Goal: Use online tool/utility: Utilize a website feature to perform a specific function

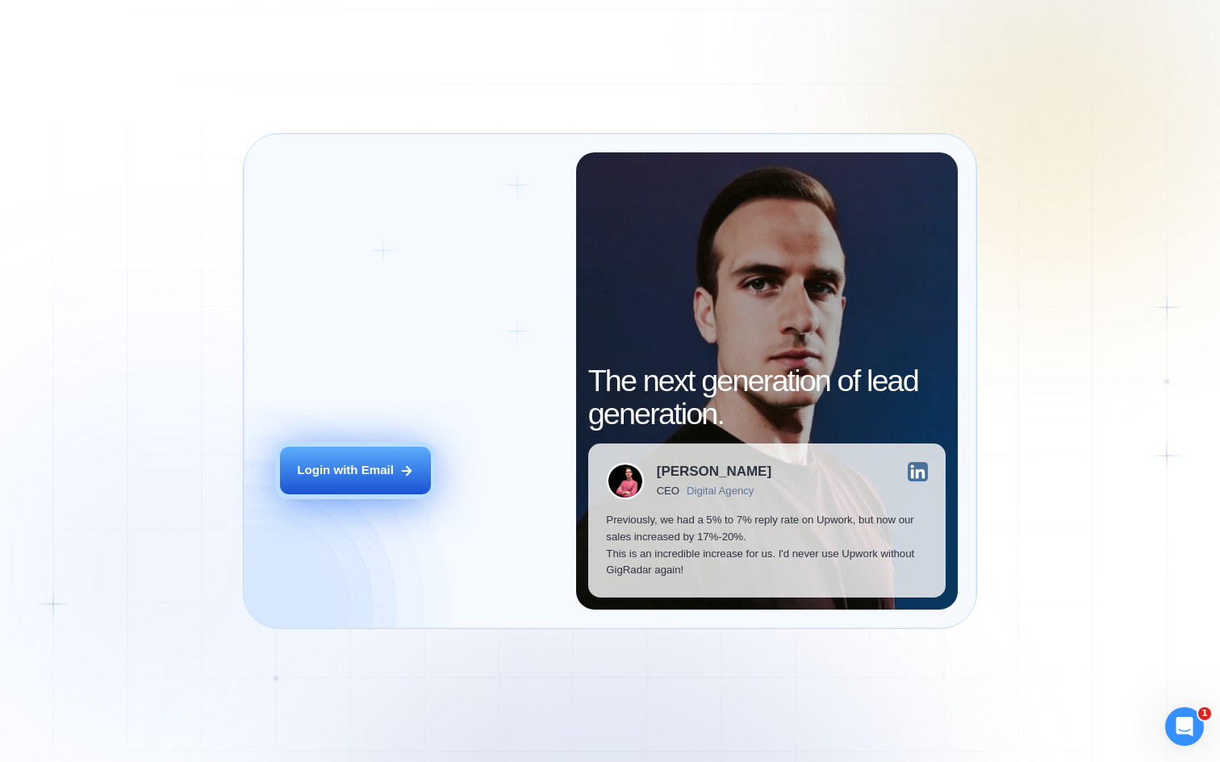
click at [335, 478] on div "Login with Email" at bounding box center [345, 470] width 97 height 17
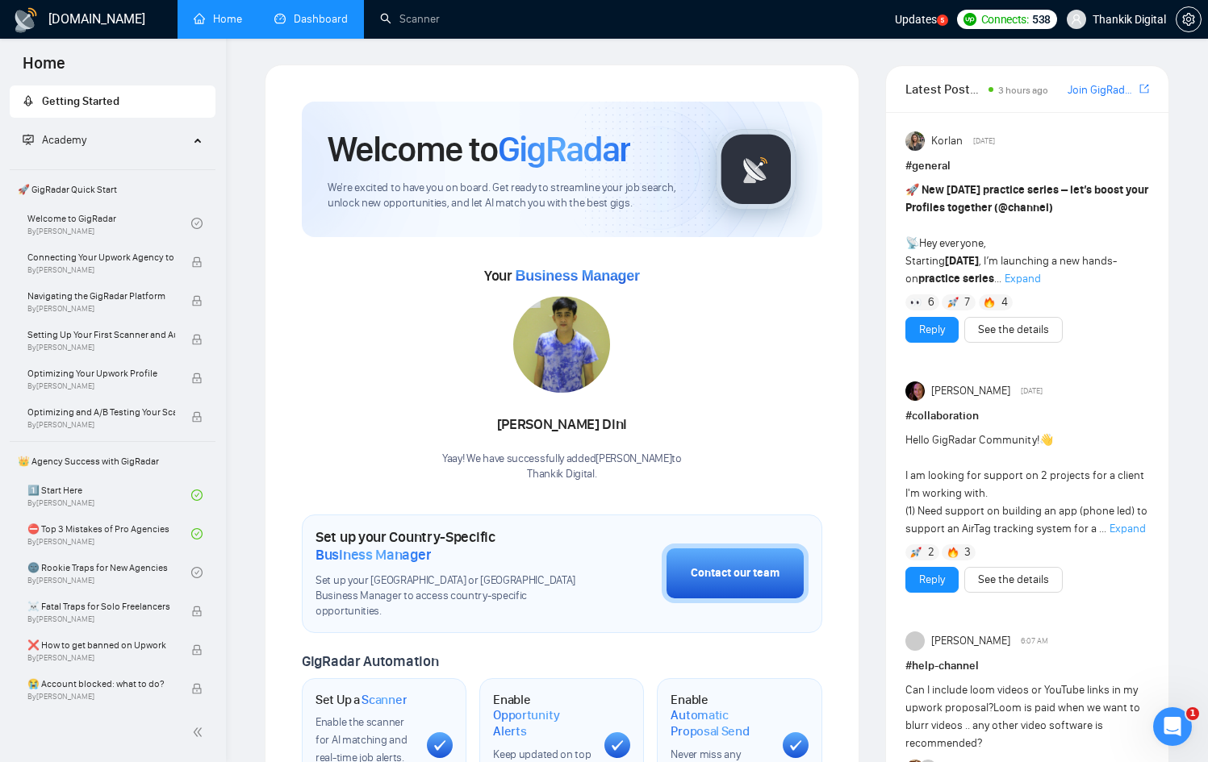
click at [325, 16] on link "Dashboard" at bounding box center [310, 19] width 73 height 14
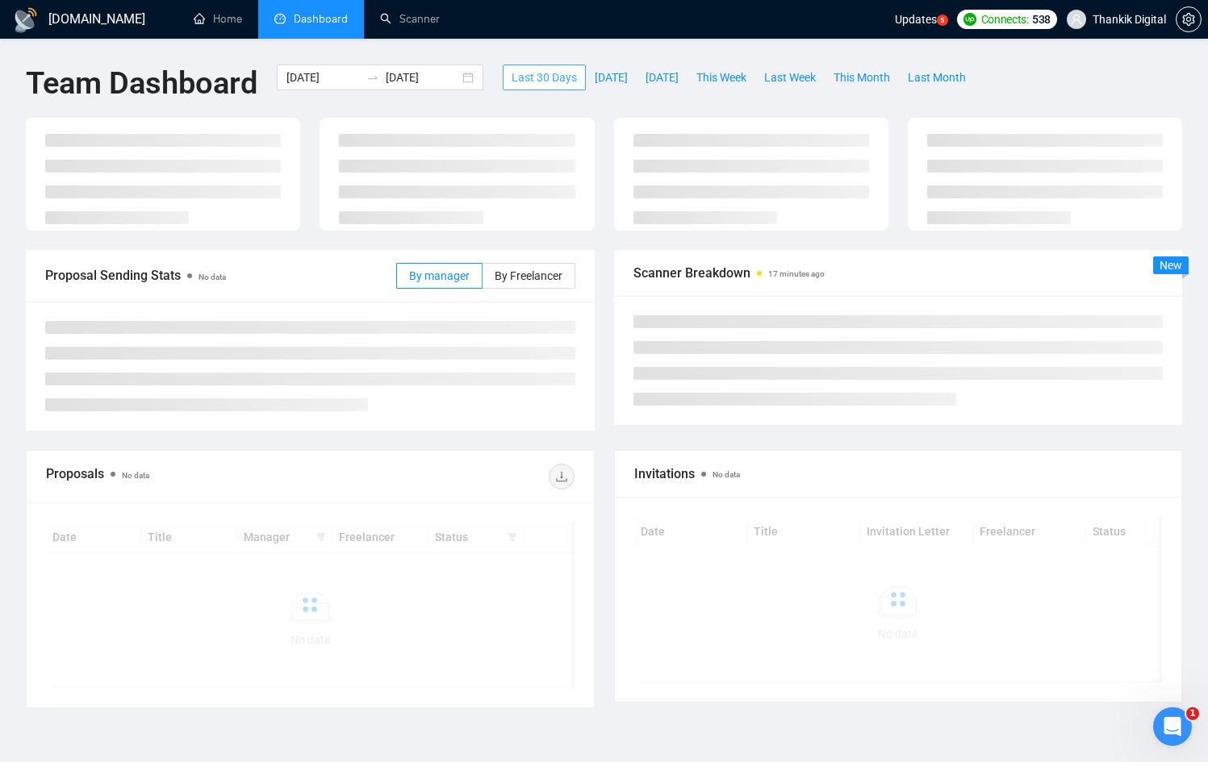
click at [586, 74] on button "Last 30 Days" at bounding box center [544, 78] width 83 height 26
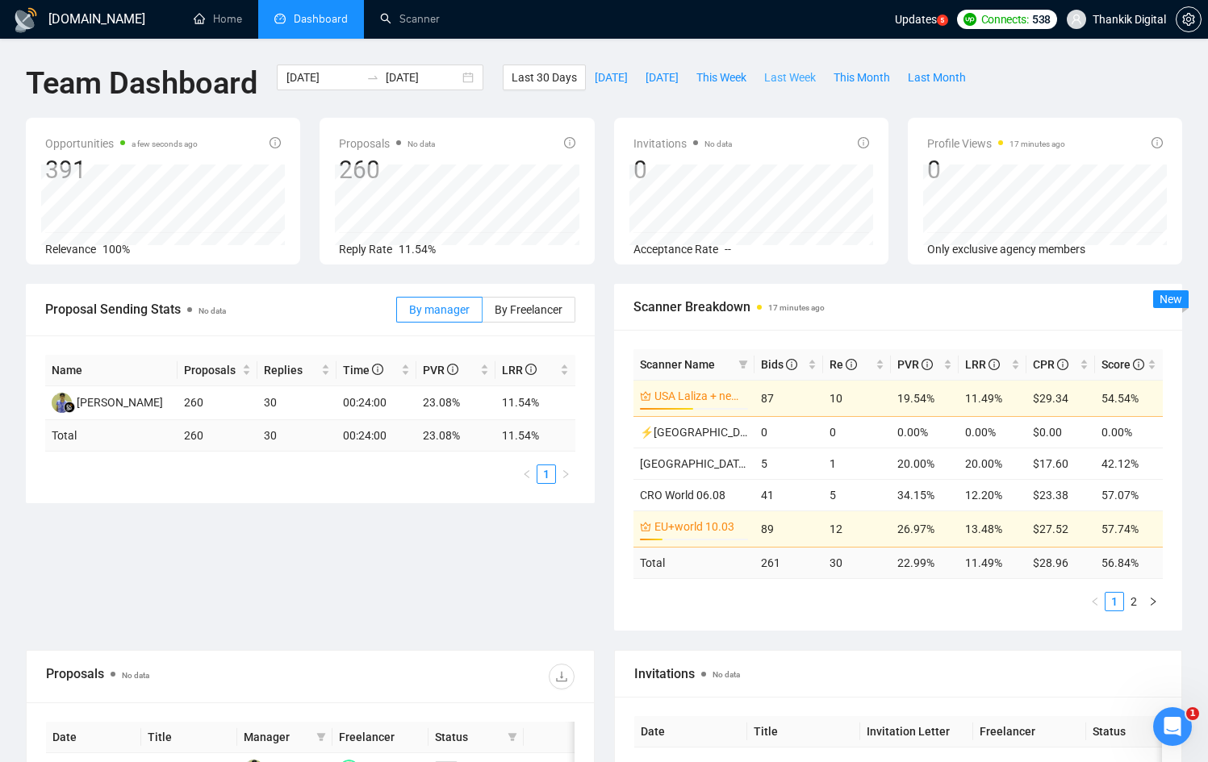
click at [803, 78] on span "Last Week" at bounding box center [790, 78] width 52 height 18
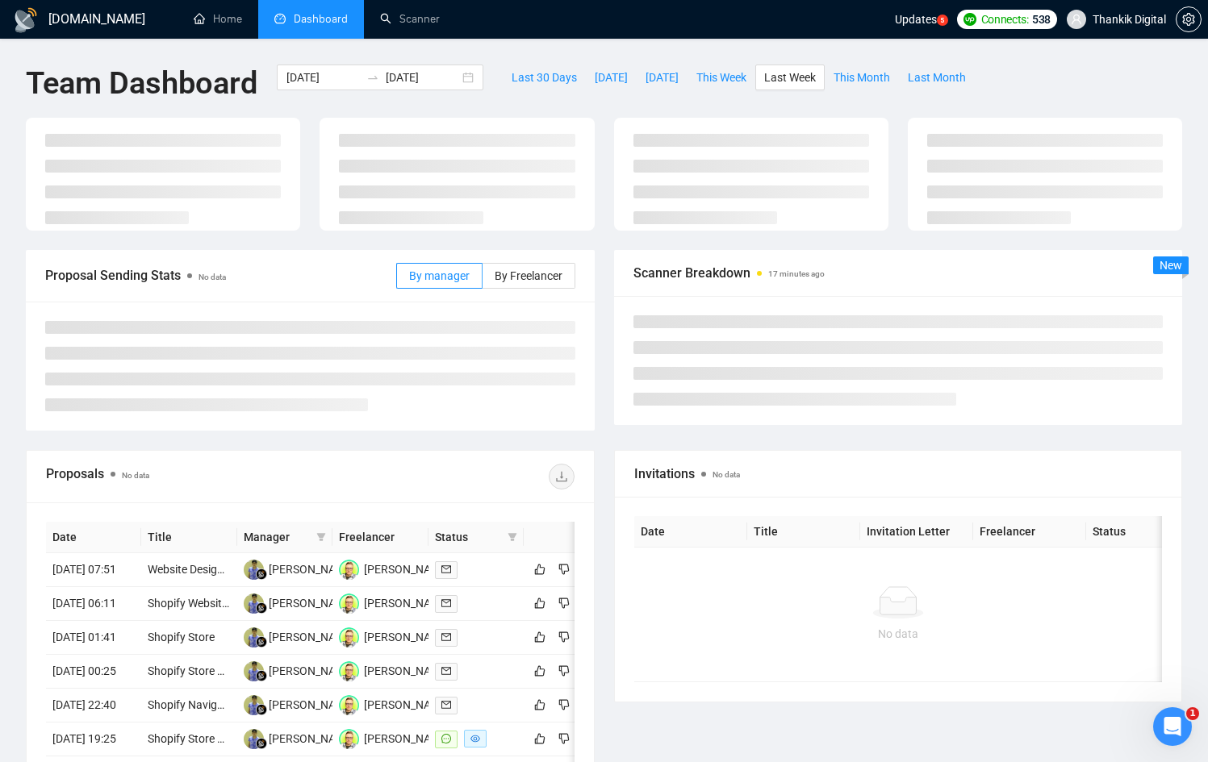
type input "[DATE]"
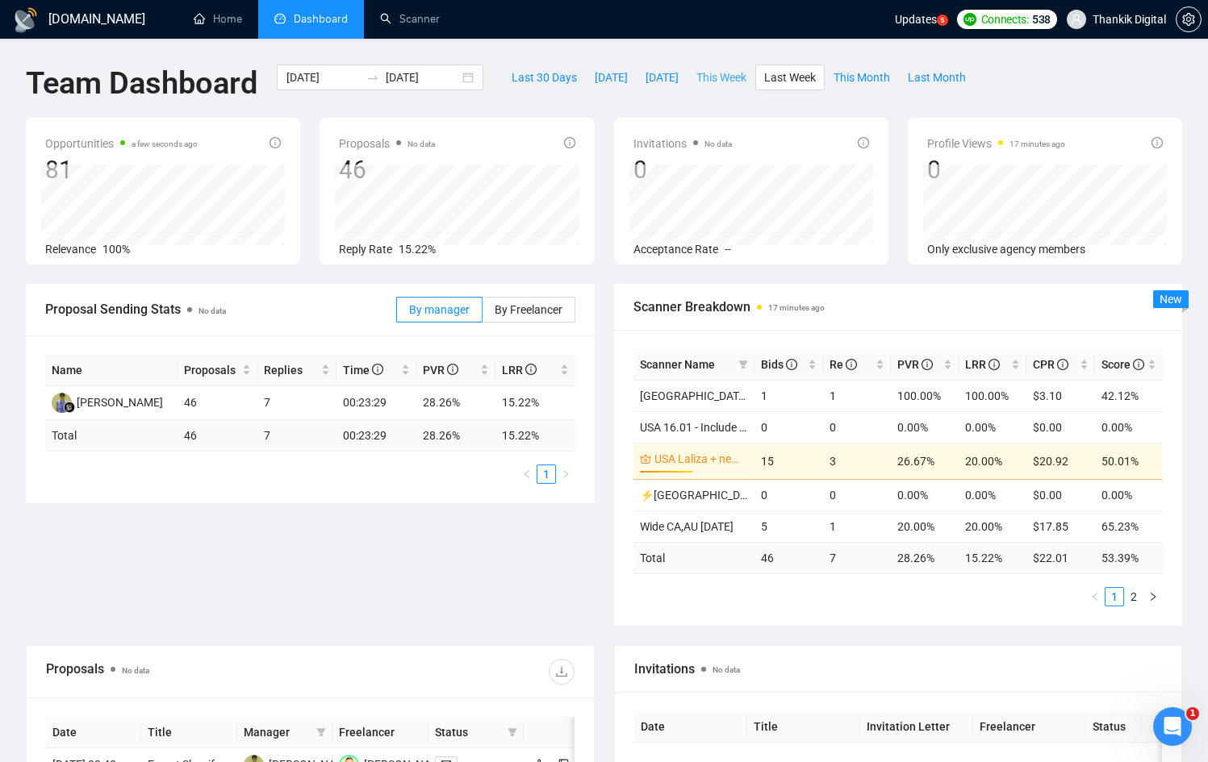
click at [731, 72] on span "This Week" at bounding box center [721, 78] width 50 height 18
type input "[DATE]"
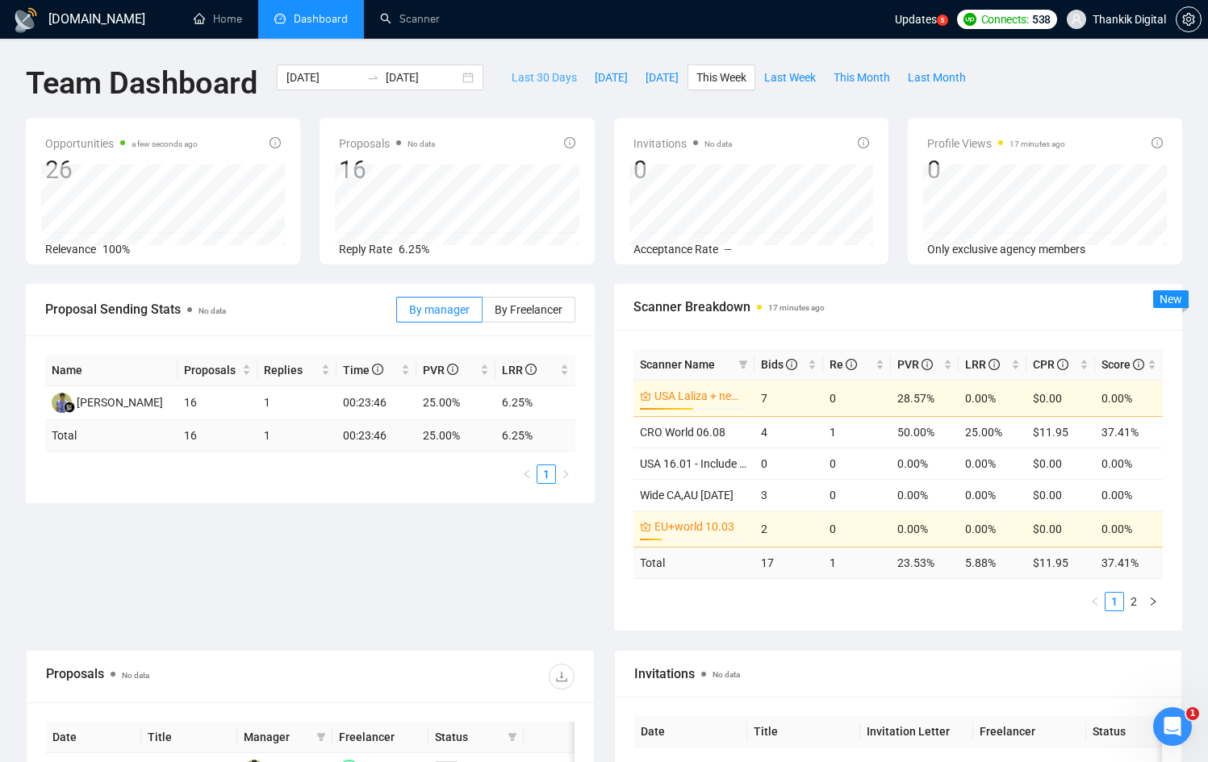
click at [538, 66] on button "Last 30 Days" at bounding box center [544, 78] width 83 height 26
type input "[DATE]"
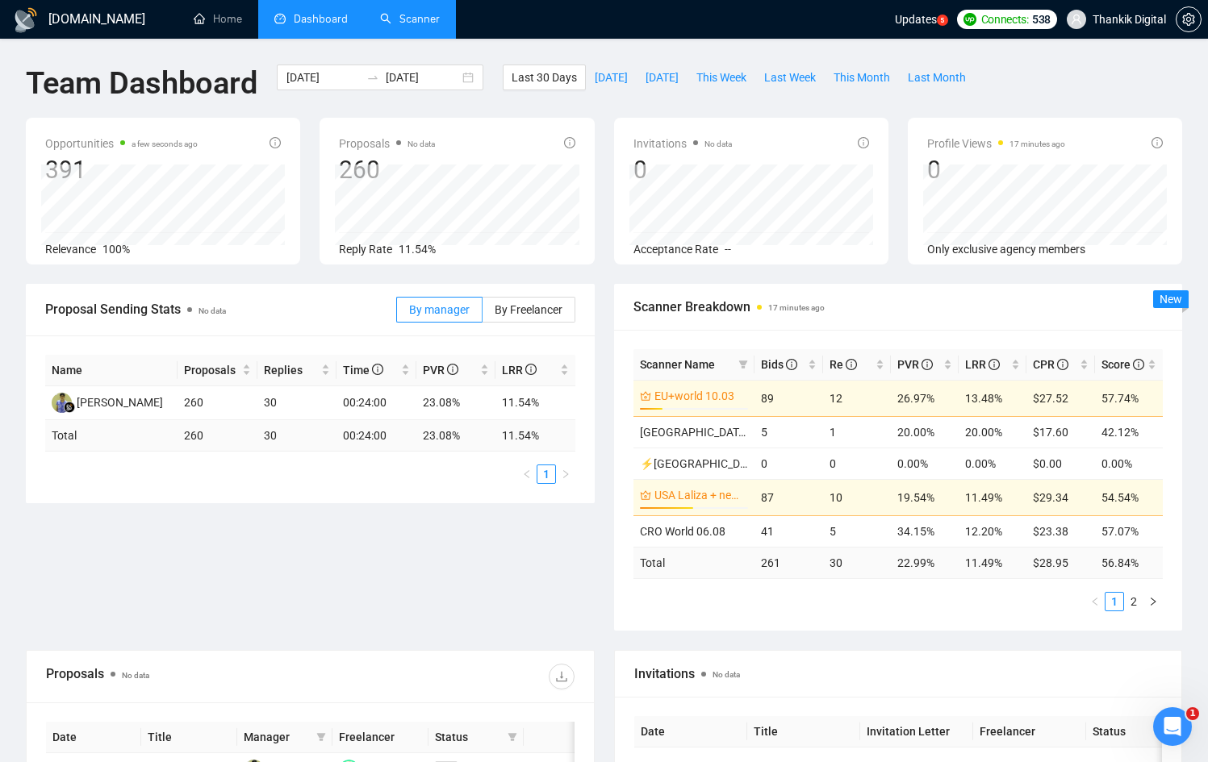
click at [404, 20] on link "Scanner" at bounding box center [410, 19] width 60 height 14
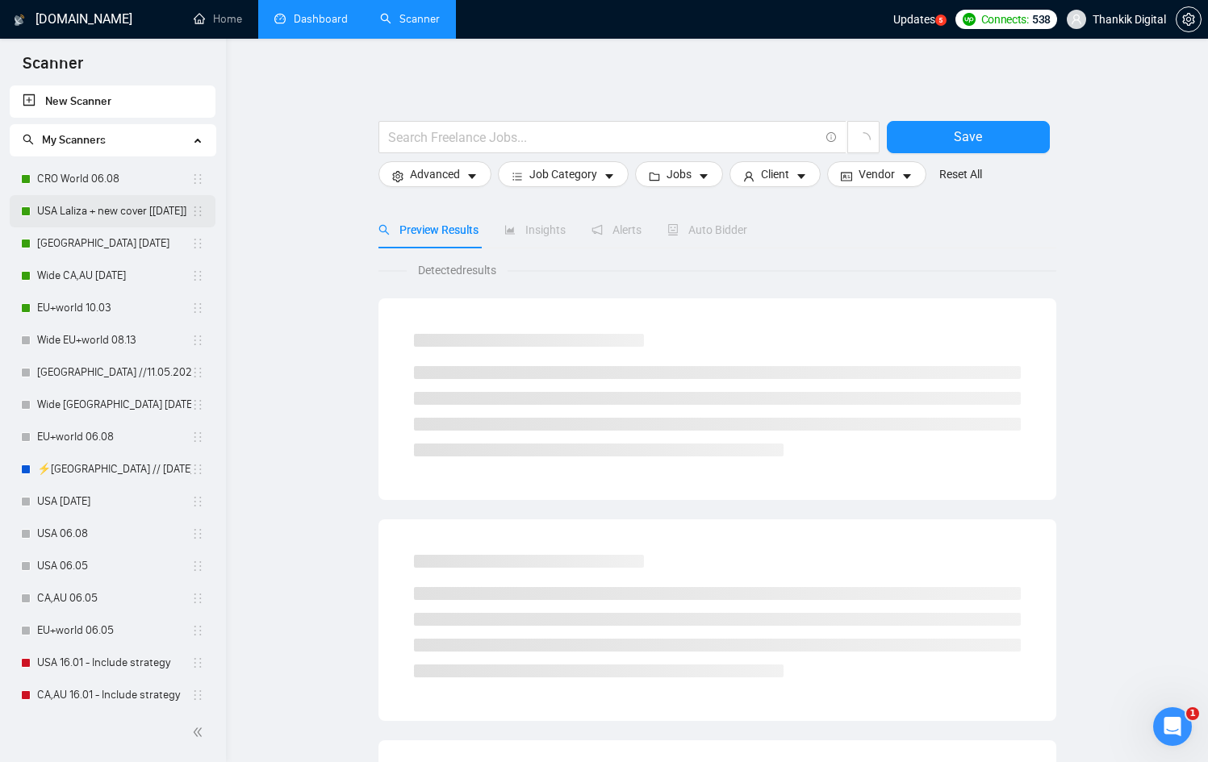
click at [77, 210] on link "USA Laliza + new cover [[DATE]]" at bounding box center [114, 211] width 154 height 32
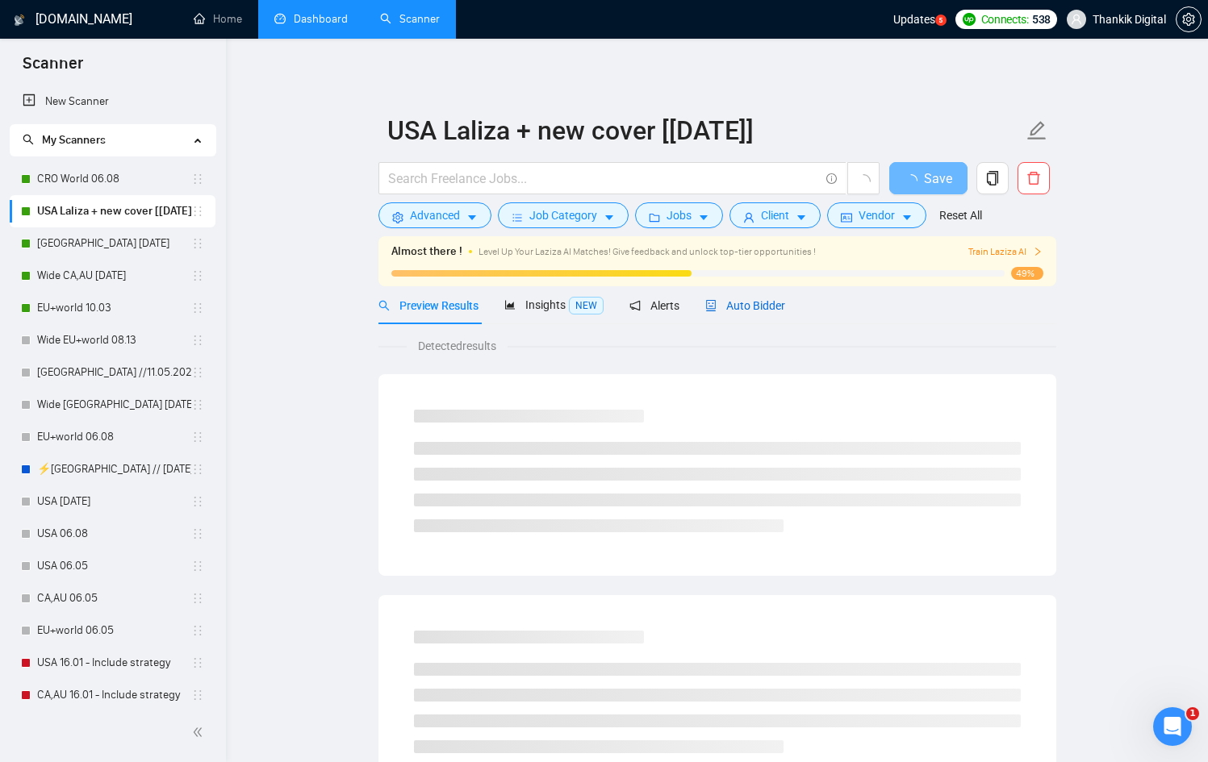
click at [747, 306] on span "Auto Bidder" at bounding box center [745, 305] width 80 height 13
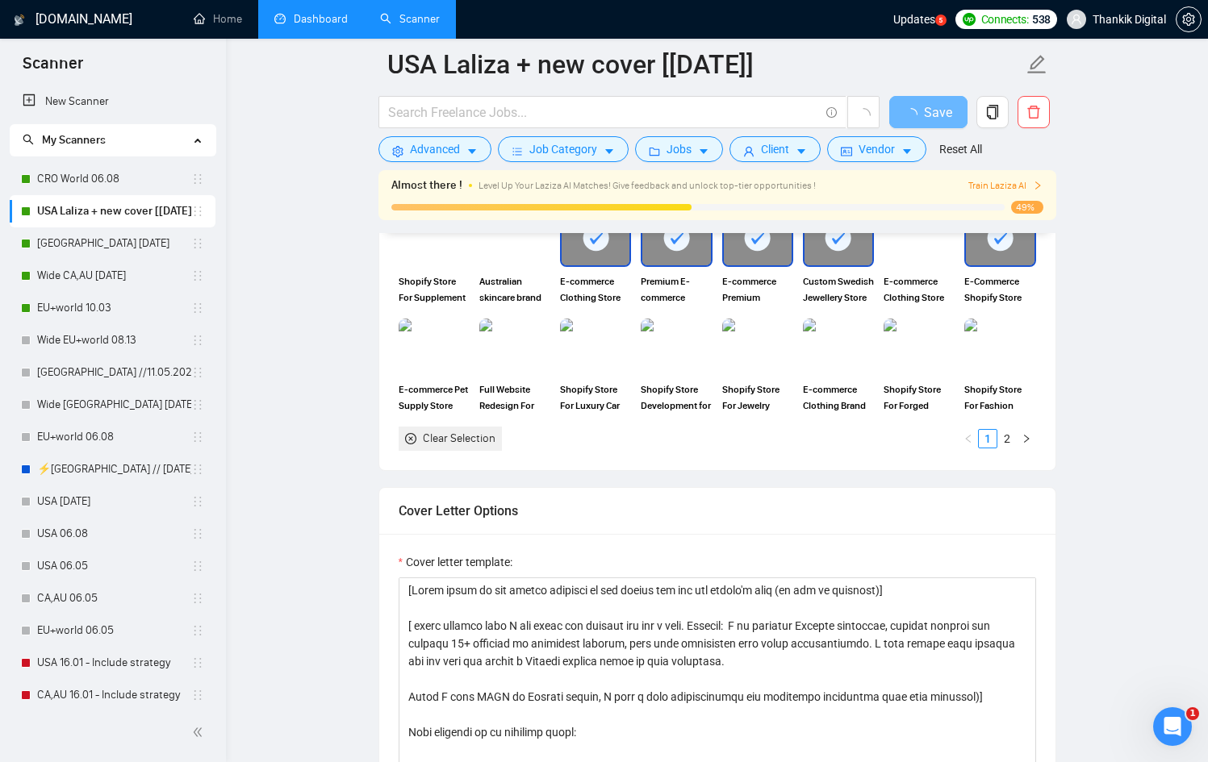
scroll to position [1778, 0]
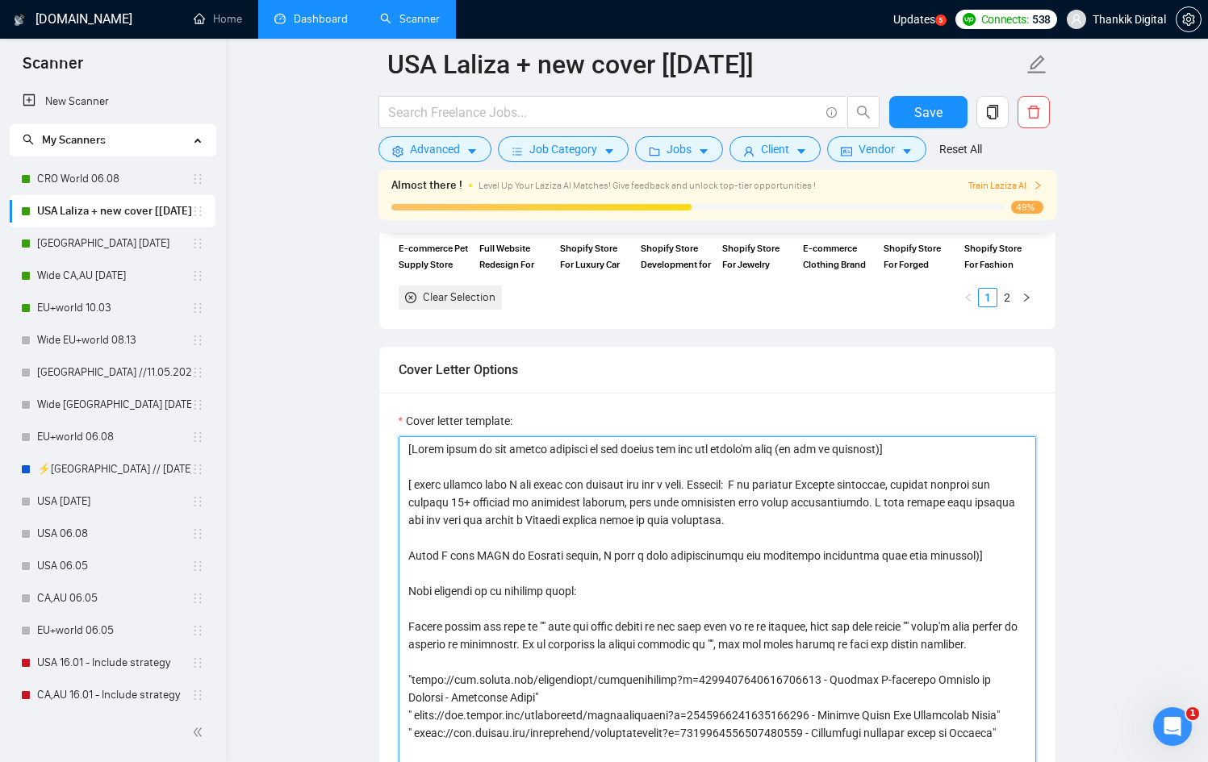
click at [739, 606] on textarea "Cover letter template:" at bounding box center [717, 618] width 637 height 363
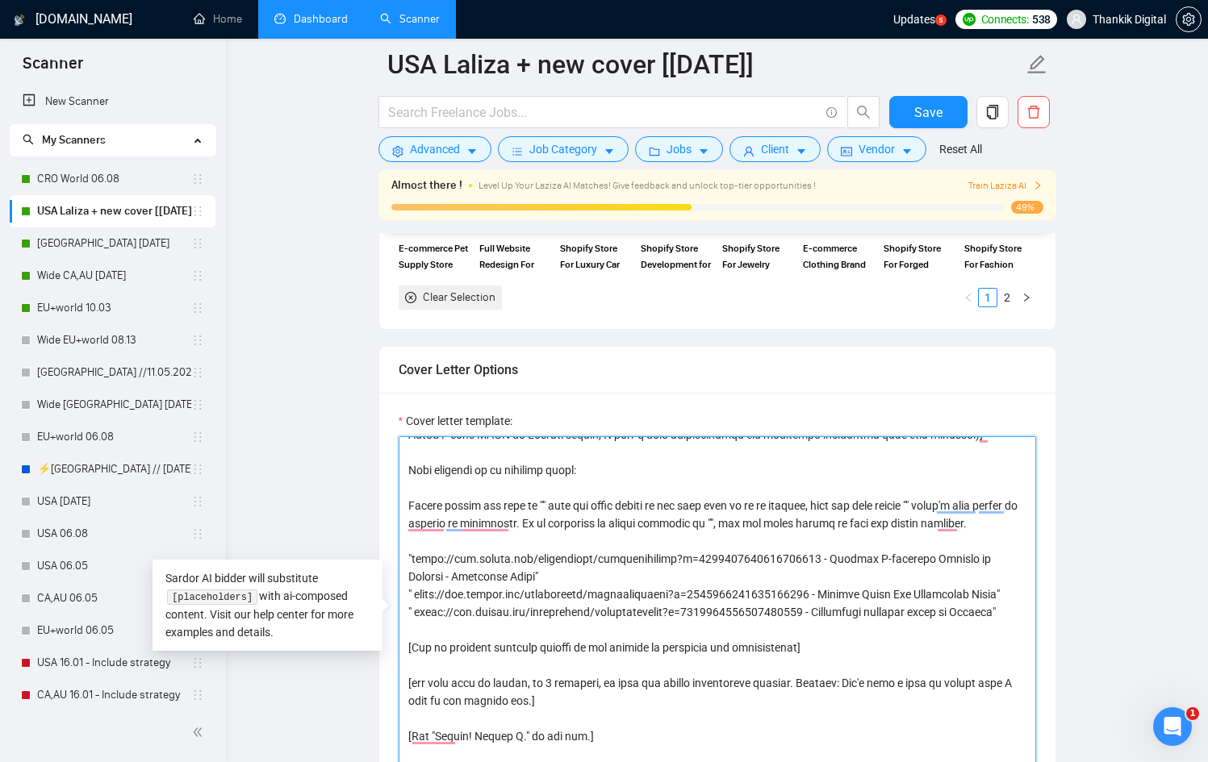
scroll to position [121, 0]
click at [1189, 454] on div "[DOMAIN_NAME] Home Dashboard Scanner Updates 5 Connects: 538 Thankik Digital US…" at bounding box center [717, 761] width 982 height 5078
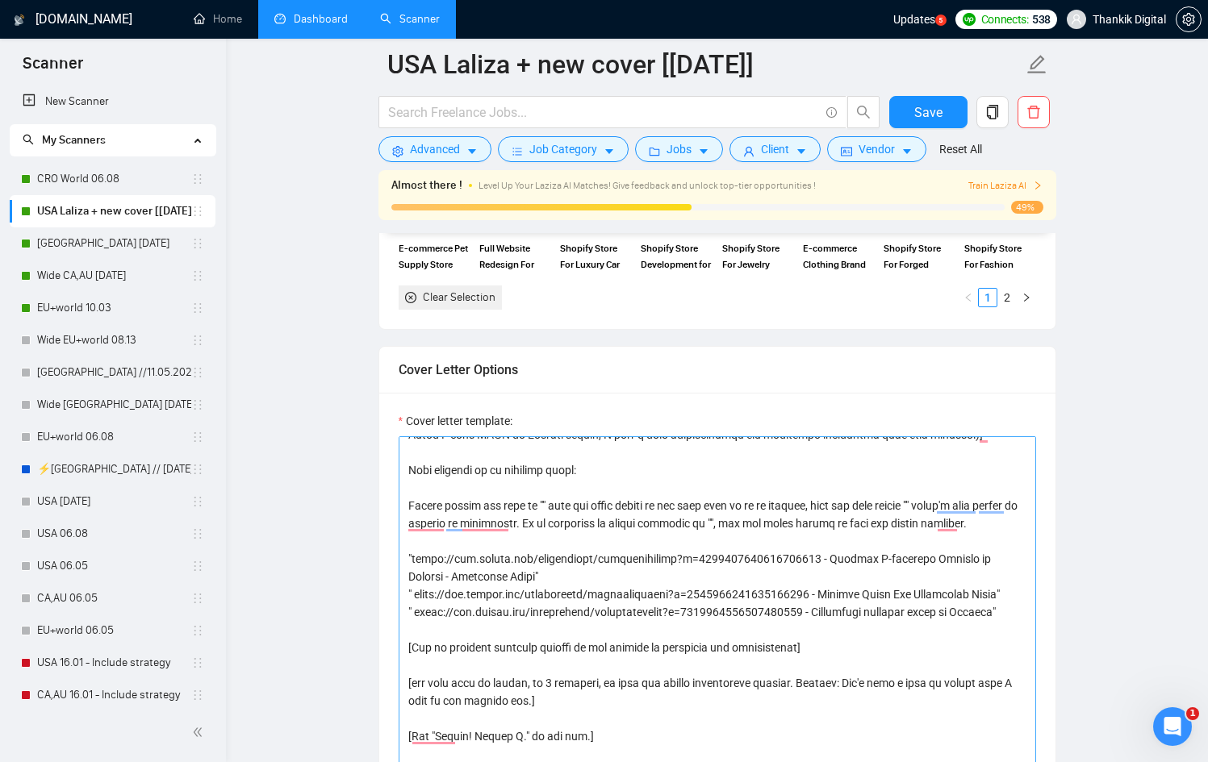
scroll to position [195, 0]
